Goal: Download file/media

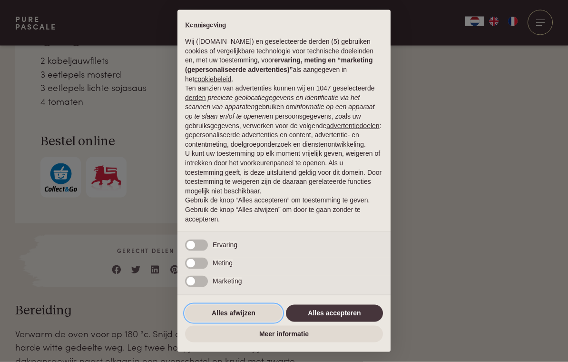
click at [243, 322] on button "Alles afwijzen" at bounding box center [233, 313] width 97 height 17
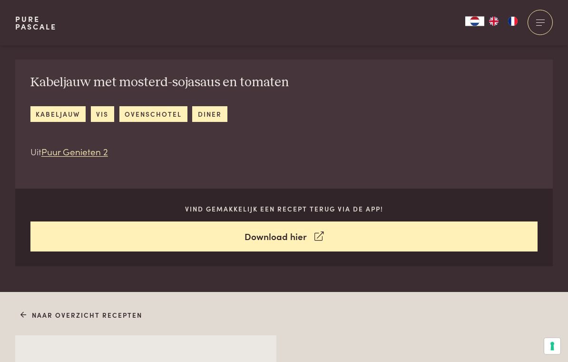
scroll to position [354, 0]
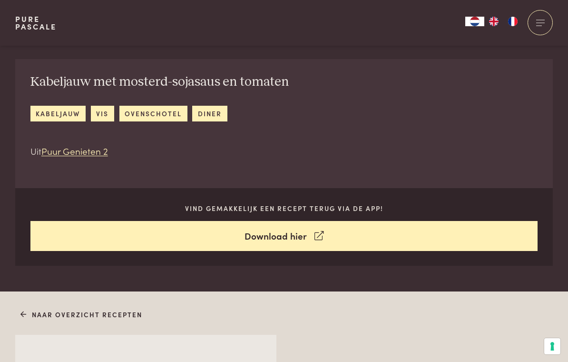
click at [301, 233] on link "Download hier" at bounding box center [284, 236] width 508 height 30
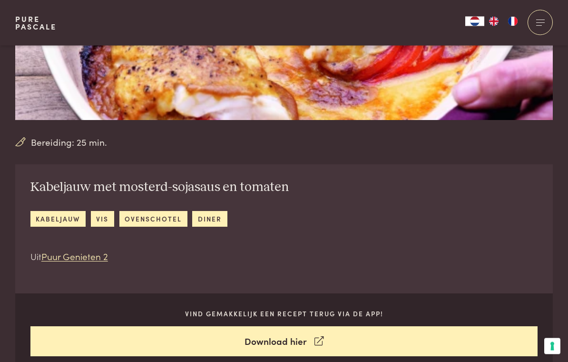
scroll to position [253, 0]
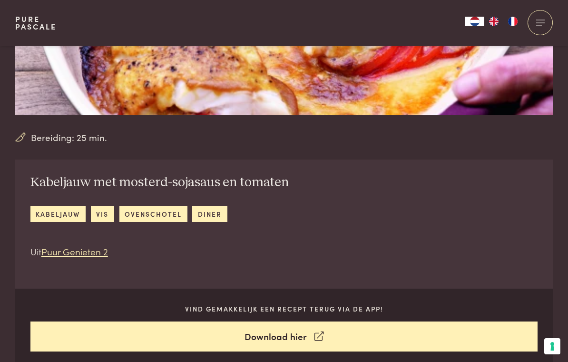
click at [75, 253] on link "Puur Genieten 2" at bounding box center [74, 251] width 67 height 13
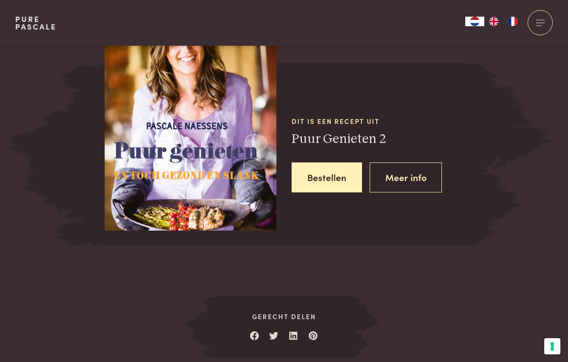
scroll to position [1596, 0]
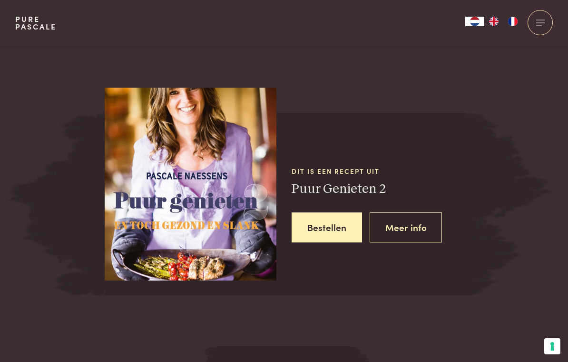
scroll to position [1543, 0]
